Goal: Information Seeking & Learning: Find specific fact

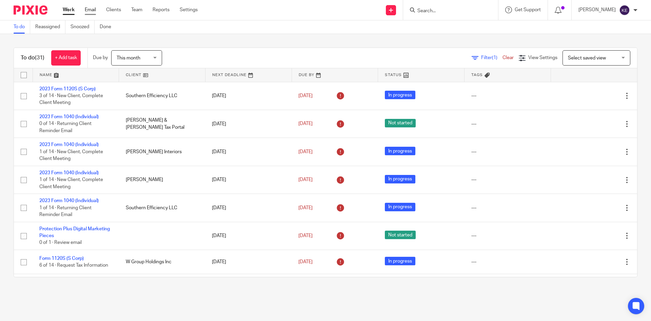
click at [91, 9] on link "Email" at bounding box center [90, 9] width 11 height 7
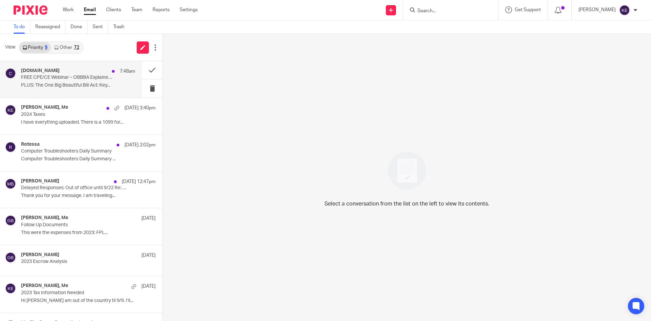
click at [45, 72] on h4 "CPAacademy.org" at bounding box center [40, 71] width 39 height 6
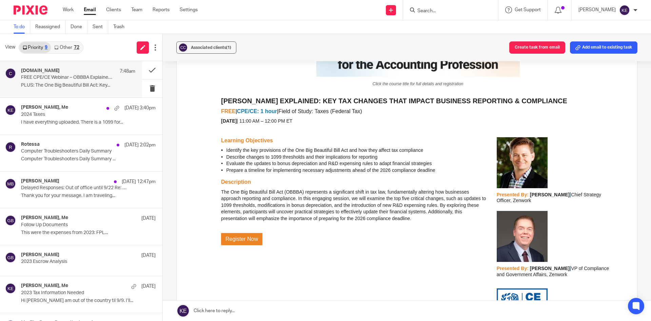
scroll to position [136, 0]
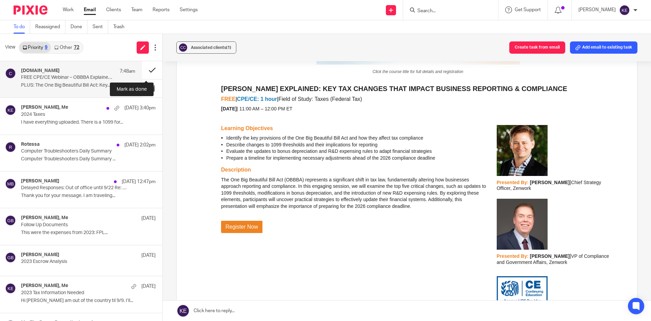
click at [144, 71] on button at bounding box center [152, 70] width 20 height 18
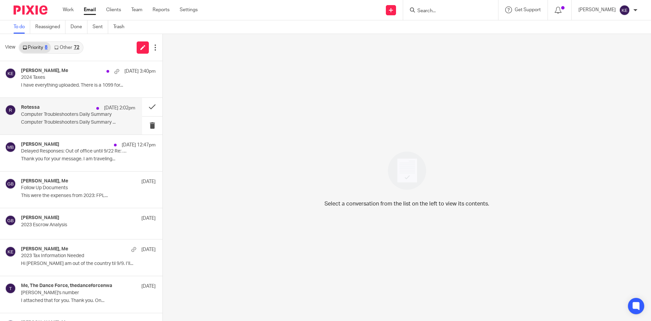
click at [67, 113] on p "Computer Troubleshooters Daily Summary" at bounding box center [67, 115] width 92 height 6
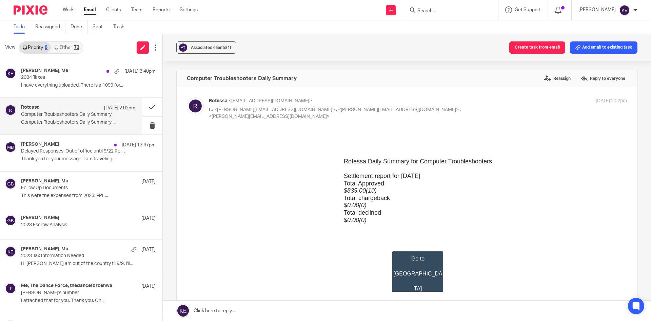
scroll to position [0, 0]
click at [144, 105] on button at bounding box center [152, 107] width 20 height 18
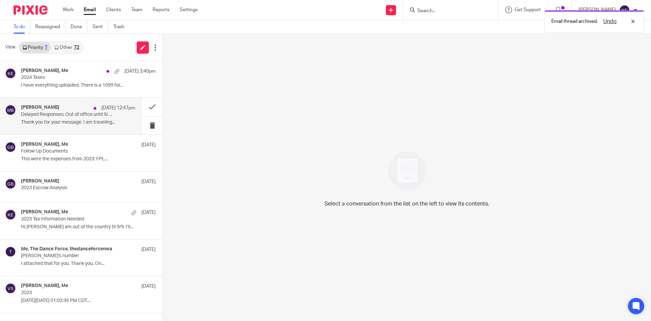
click at [64, 122] on p "Thank you for your message. I am traveling..." at bounding box center [78, 122] width 114 height 6
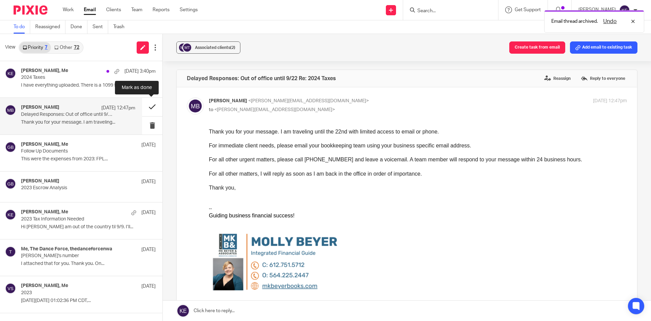
click at [148, 107] on button at bounding box center [152, 107] width 20 height 18
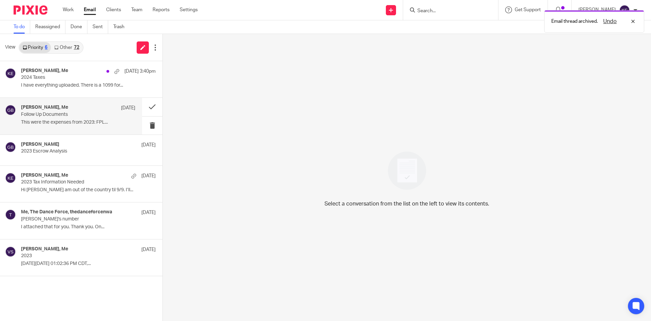
click at [73, 122] on p "This were the expenses from 2023: FPL..." at bounding box center [78, 122] width 114 height 6
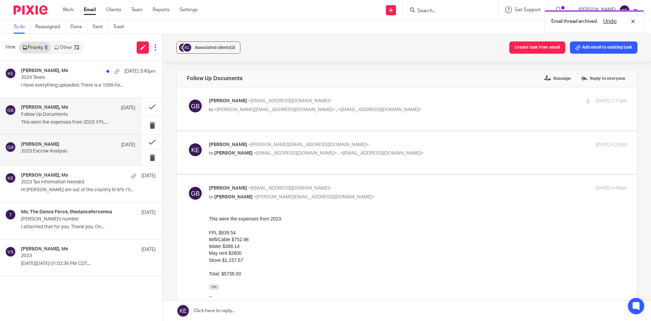
click at [64, 141] on div "Gloria Bencosme Sep 10" at bounding box center [78, 144] width 114 height 7
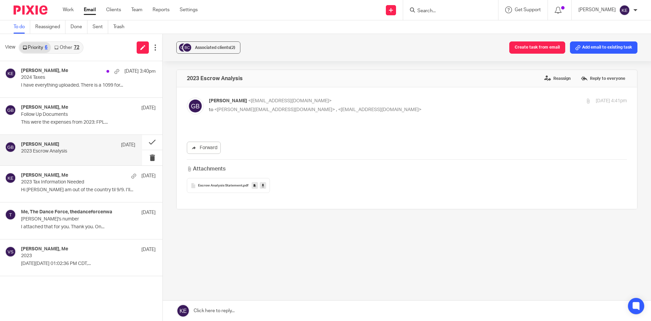
click at [226, 183] on span "Escrow Analysis Statement" at bounding box center [220, 185] width 44 height 4
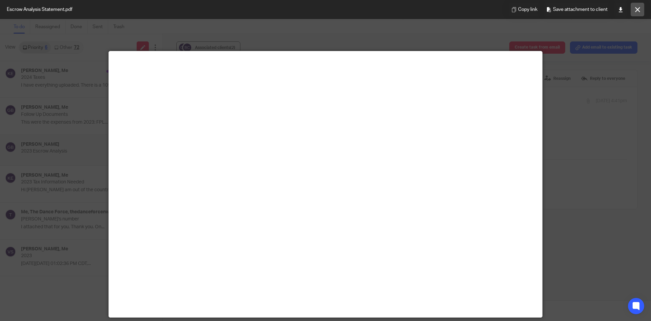
click at [637, 10] on icon at bounding box center [637, 9] width 5 height 5
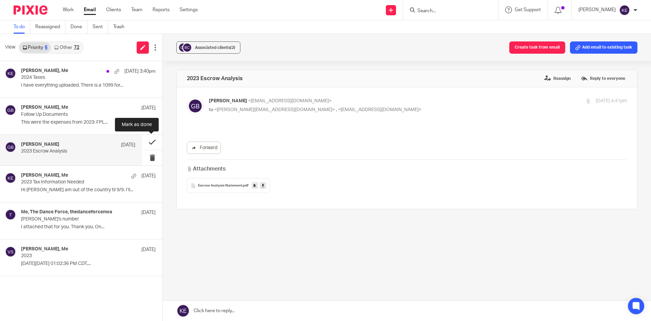
click at [150, 141] on button at bounding box center [152, 142] width 20 height 15
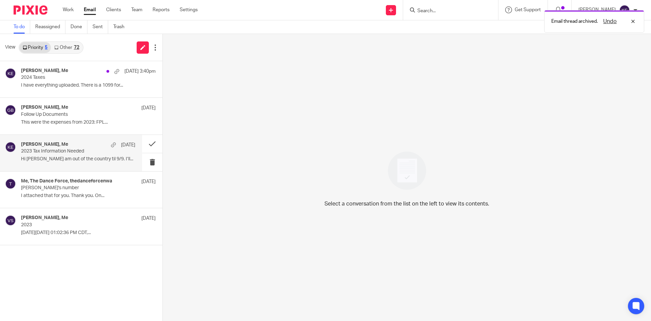
click at [82, 153] on p "2023 Tax Information Needed" at bounding box center [67, 151] width 92 height 6
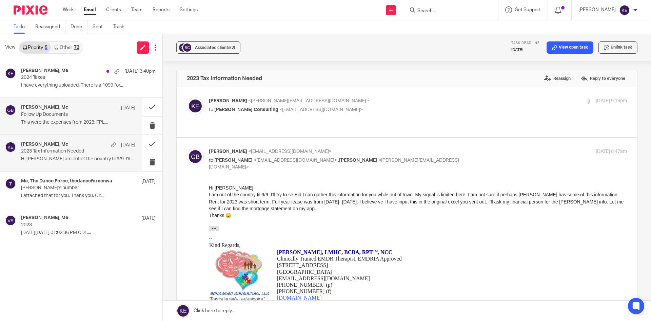
click at [74, 112] on p "Follow Up Documents" at bounding box center [67, 115] width 92 height 6
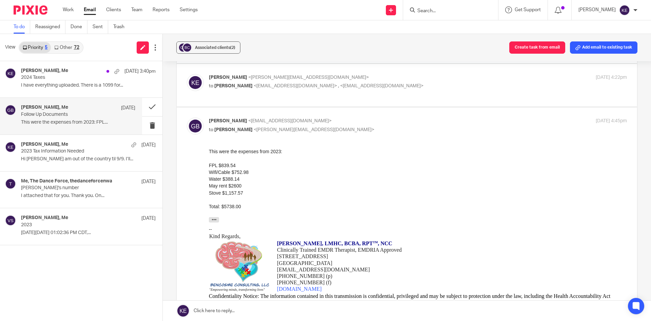
scroll to position [68, 0]
click at [429, 85] on p "to Gloria Bencosme <bencosmeconsulting@gmail.com> , <hello@loracbookkeeping.com>" at bounding box center [348, 85] width 279 height 7
checkbox input "true"
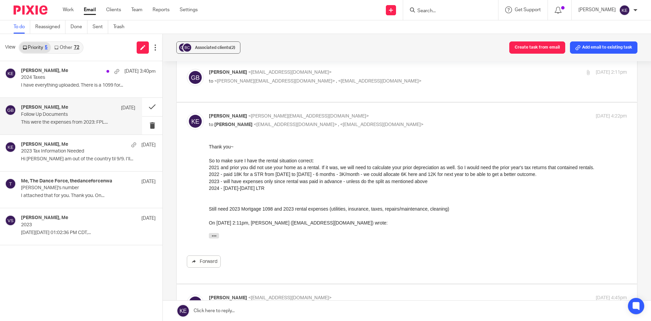
scroll to position [0, 0]
